Goal: Transaction & Acquisition: Purchase product/service

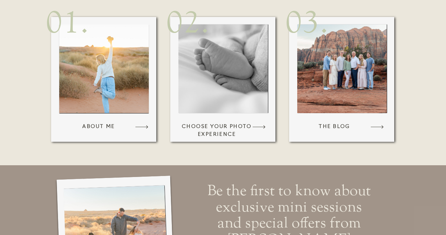
scroll to position [464, 0]
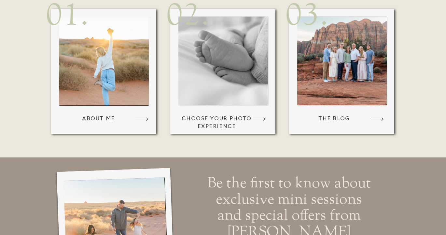
click at [224, 122] on p "Choose Your Photo Experience" at bounding box center [216, 120] width 73 height 10
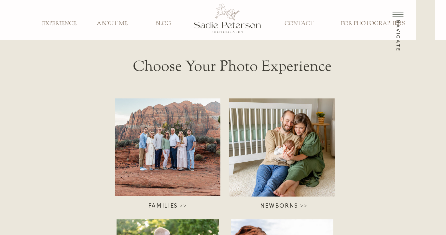
scroll to position [0, 0]
click at [175, 131] on div at bounding box center [168, 147] width 106 height 98
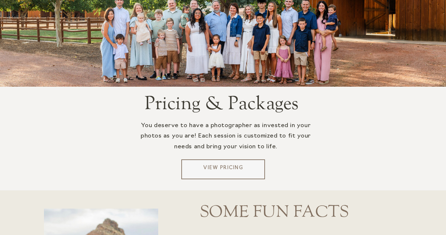
scroll to position [1240, 0]
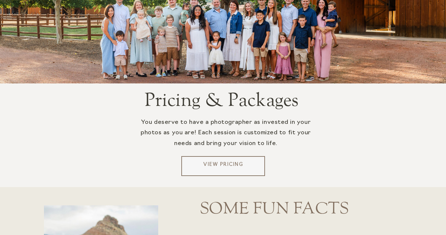
click at [212, 178] on div "navigate ABOUT ME EXPERIENCE BLOG CONTACT FOR PHOTOGRAPHERS FAMILIES NEWBORN MA…" at bounding box center [223, 52] width 446 height 2585
click at [218, 162] on p "View Pricing" at bounding box center [223, 166] width 78 height 10
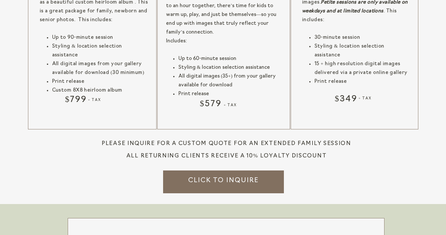
scroll to position [839, 0]
